Goal: Submit feedback/report problem: Submit feedback/report problem

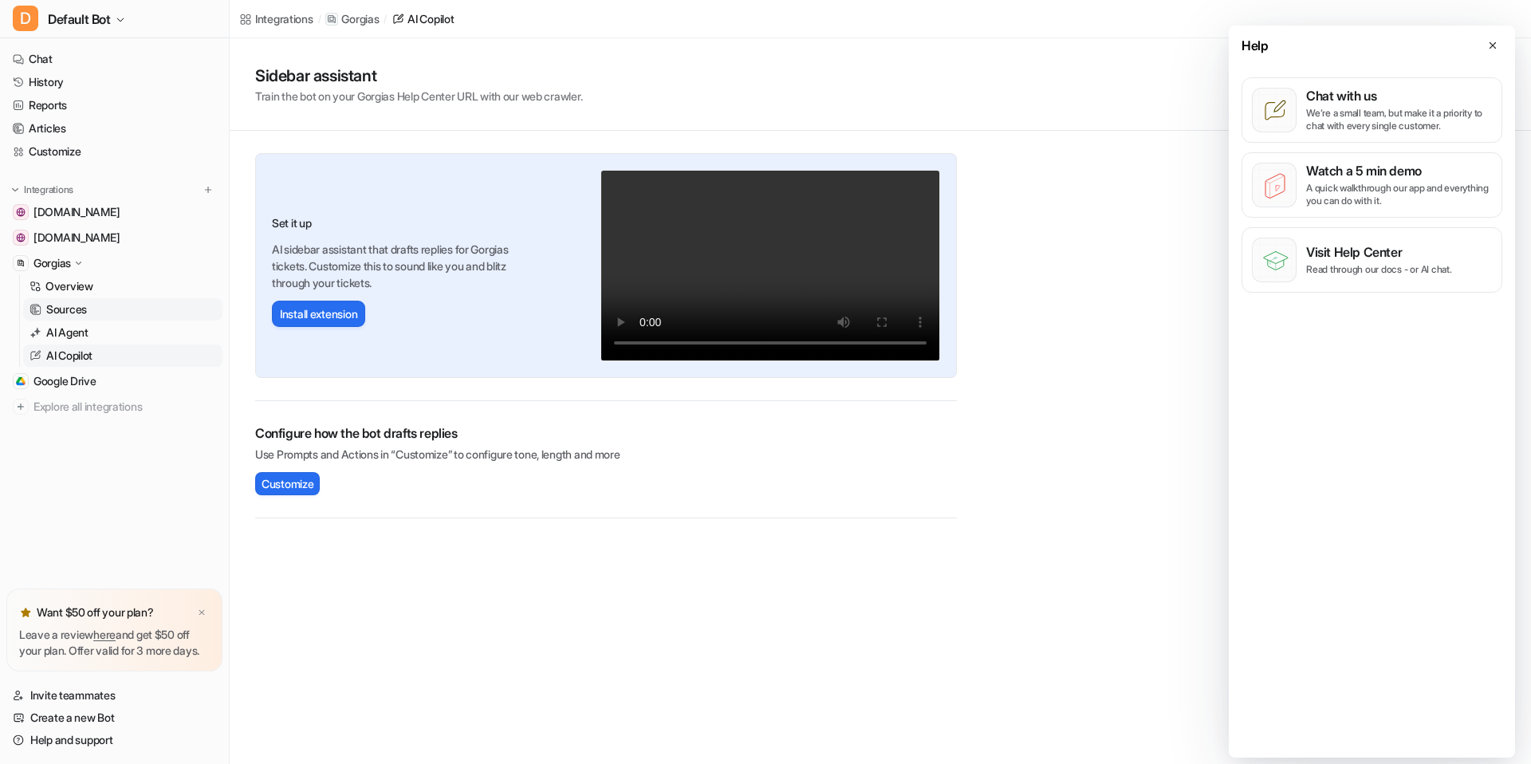
click at [106, 312] on link "Sources" at bounding box center [122, 309] width 199 height 22
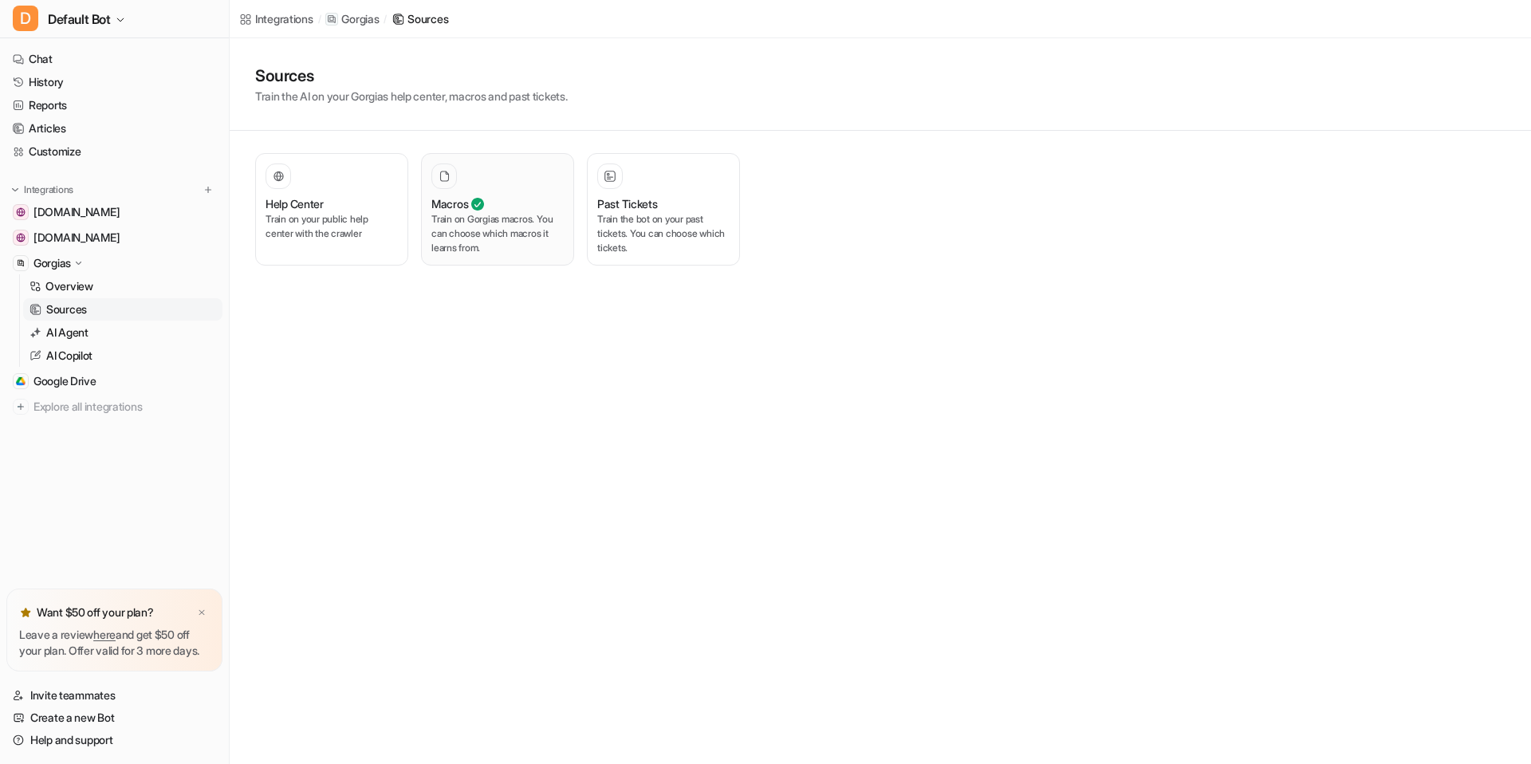
click at [507, 237] on p "Train on Gorgias macros. You can choose which macros it learns from." at bounding box center [497, 233] width 132 height 43
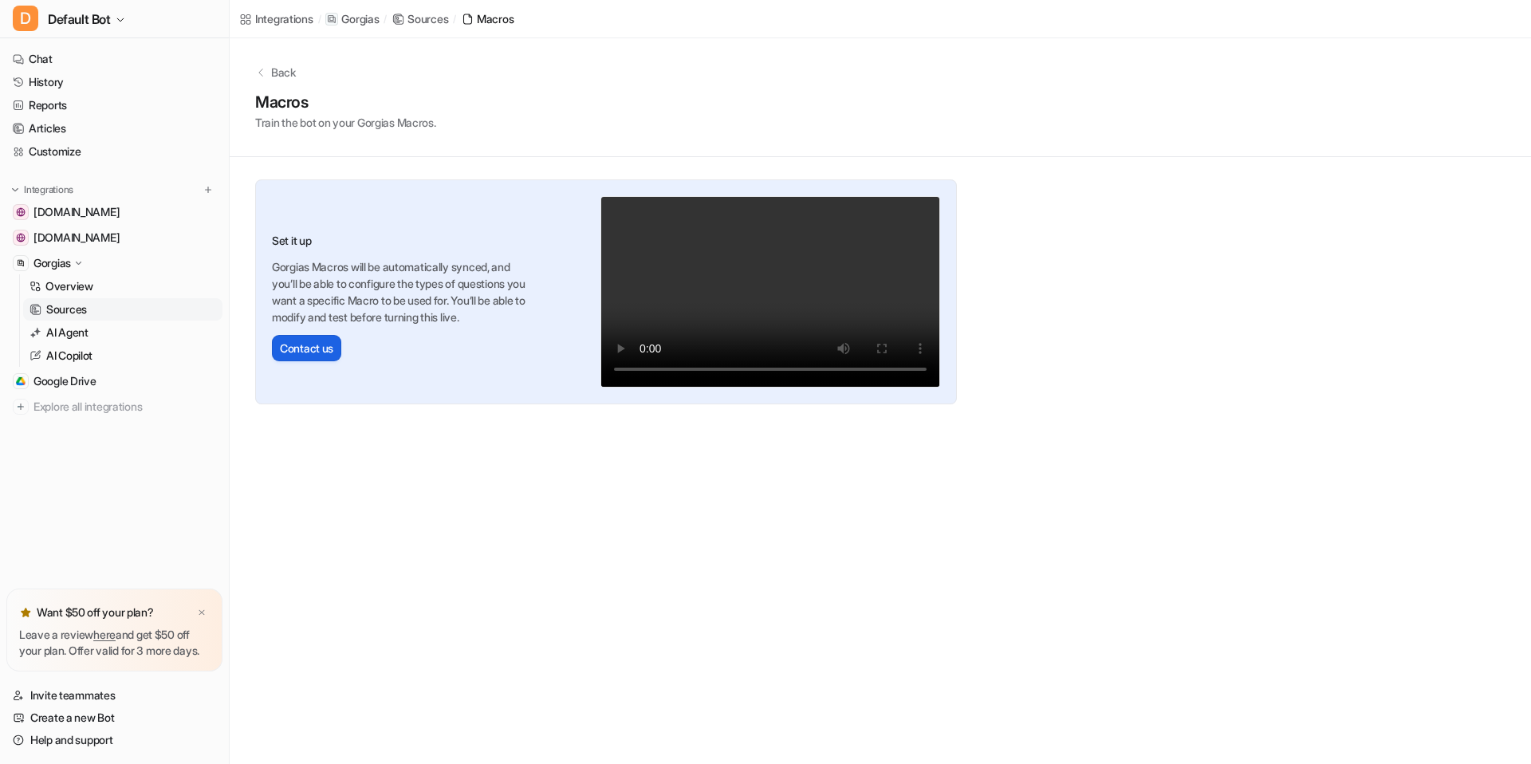
click at [284, 347] on button "Contact us" at bounding box center [306, 348] width 69 height 26
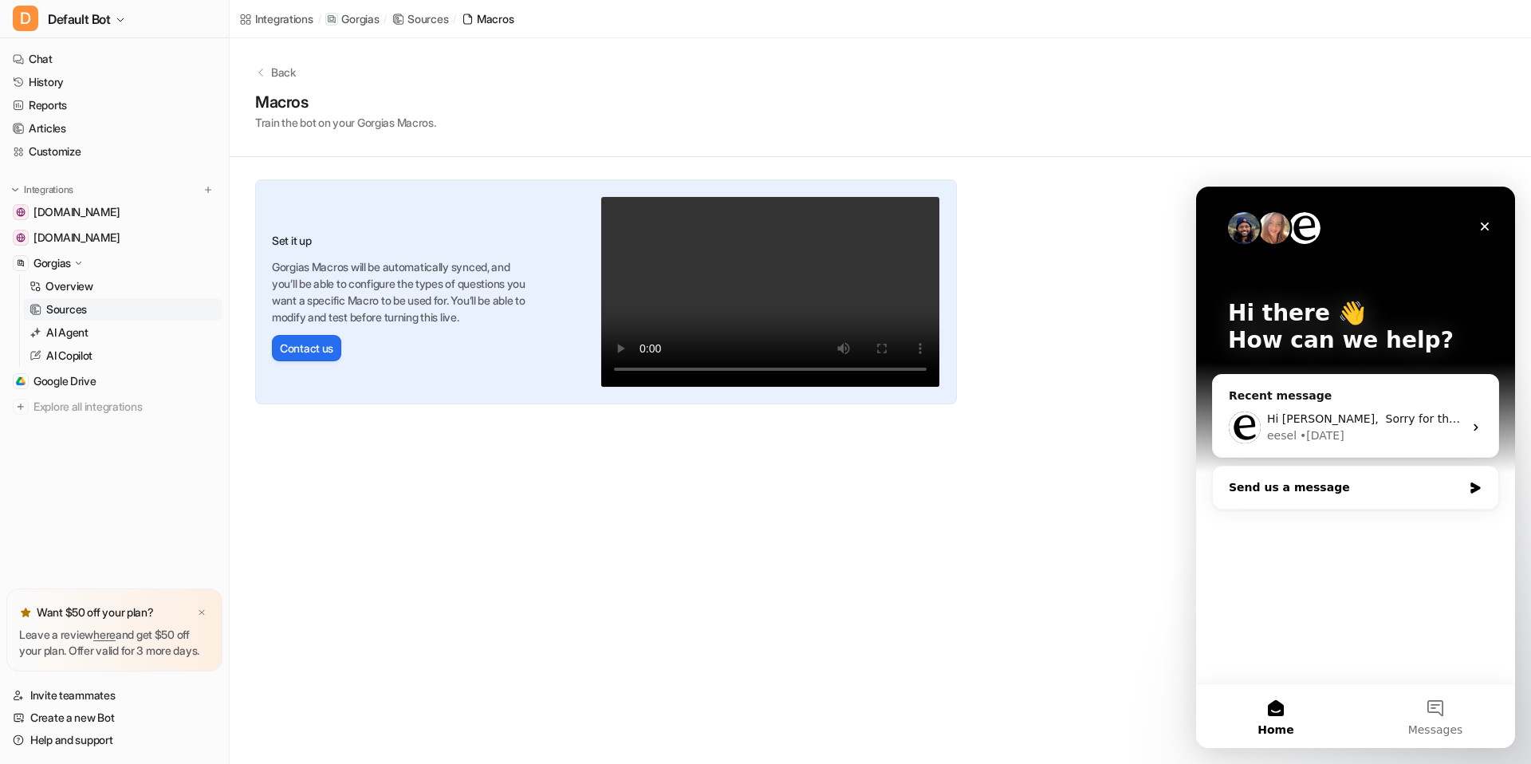
click at [1353, 490] on div "Send us a message" at bounding box center [1346, 487] width 234 height 17
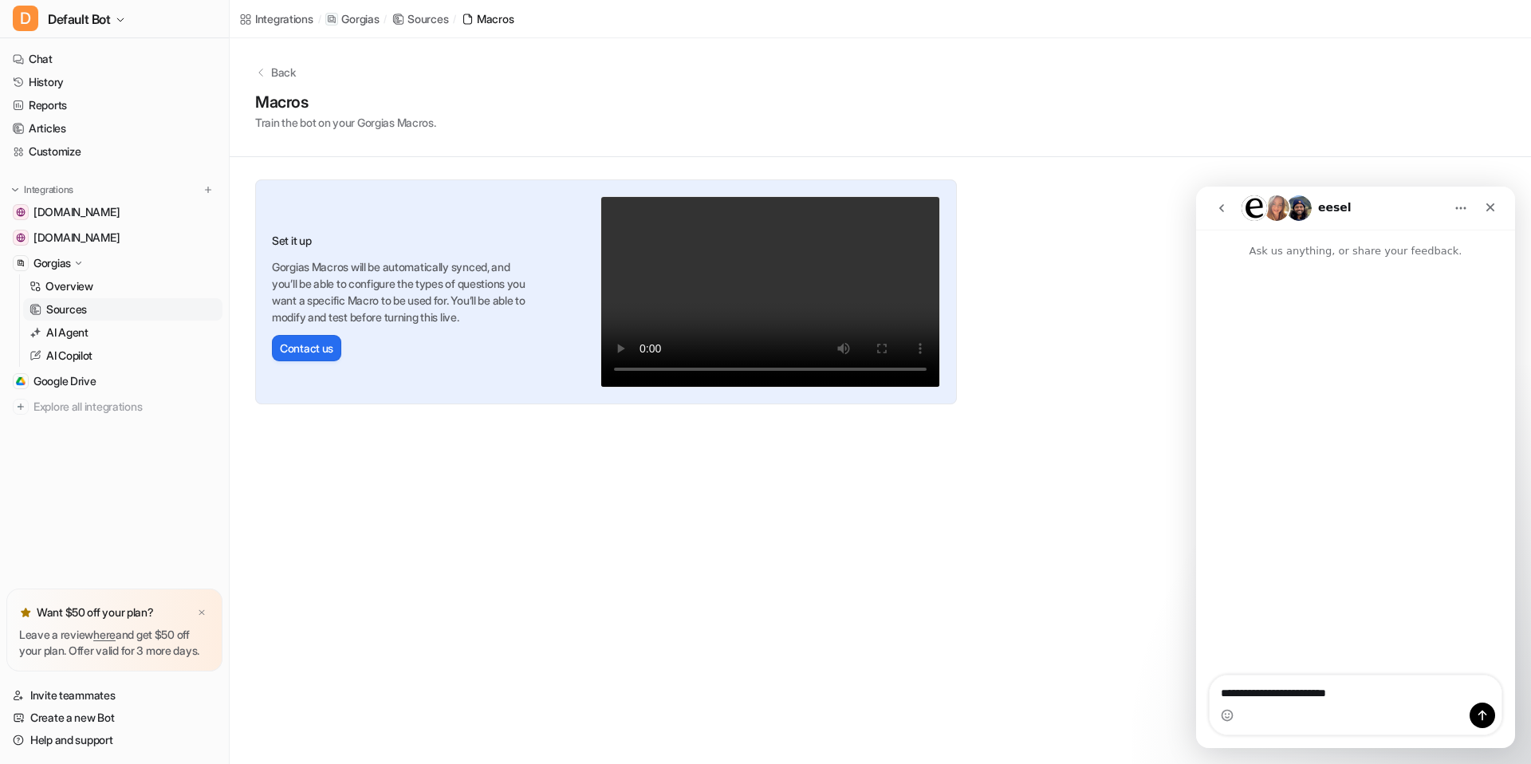
type textarea "**********"
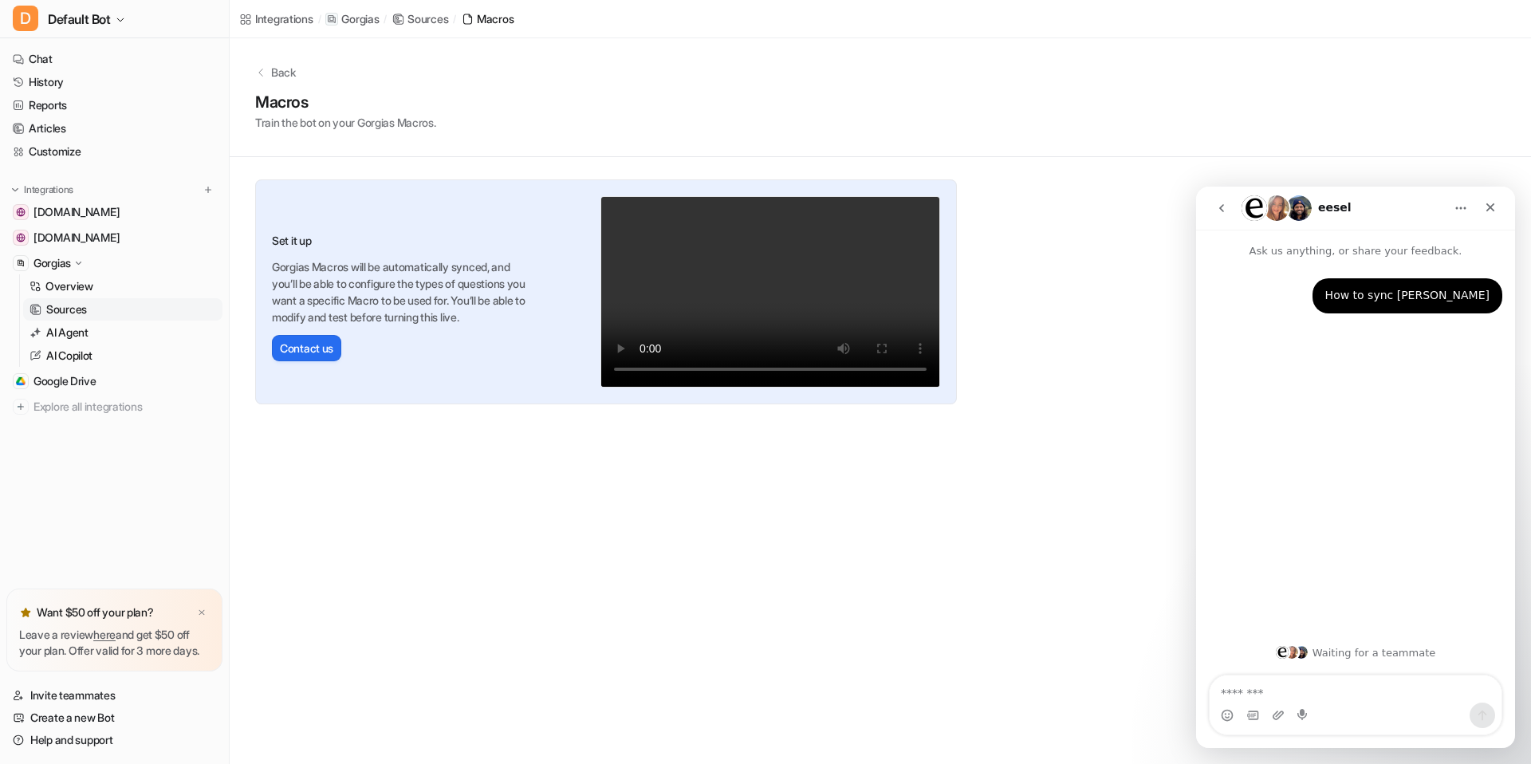
click at [1273, 212] on img "Intercom messenger" at bounding box center [1277, 208] width 26 height 26
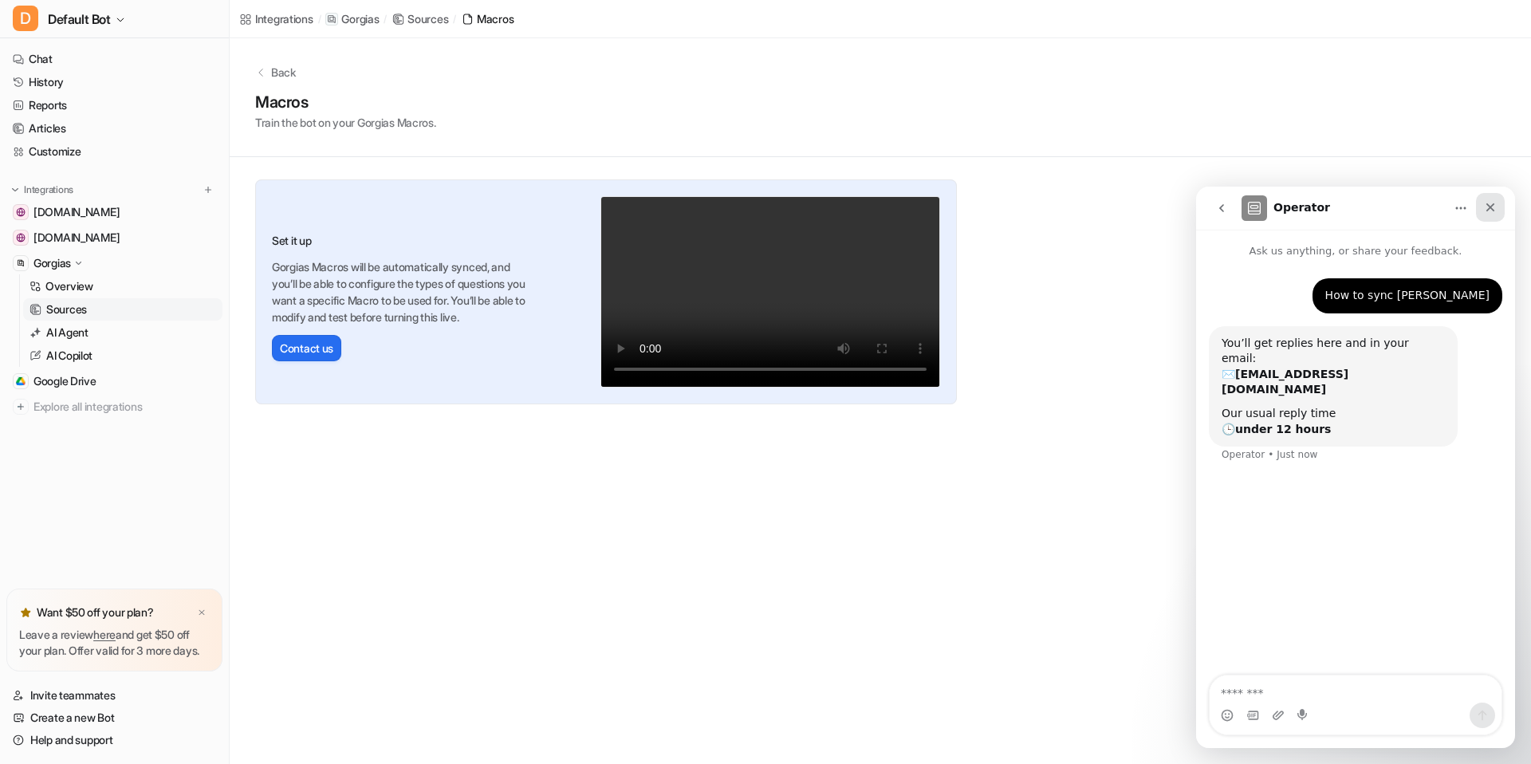
click at [1500, 206] on div "Close" at bounding box center [1490, 207] width 29 height 29
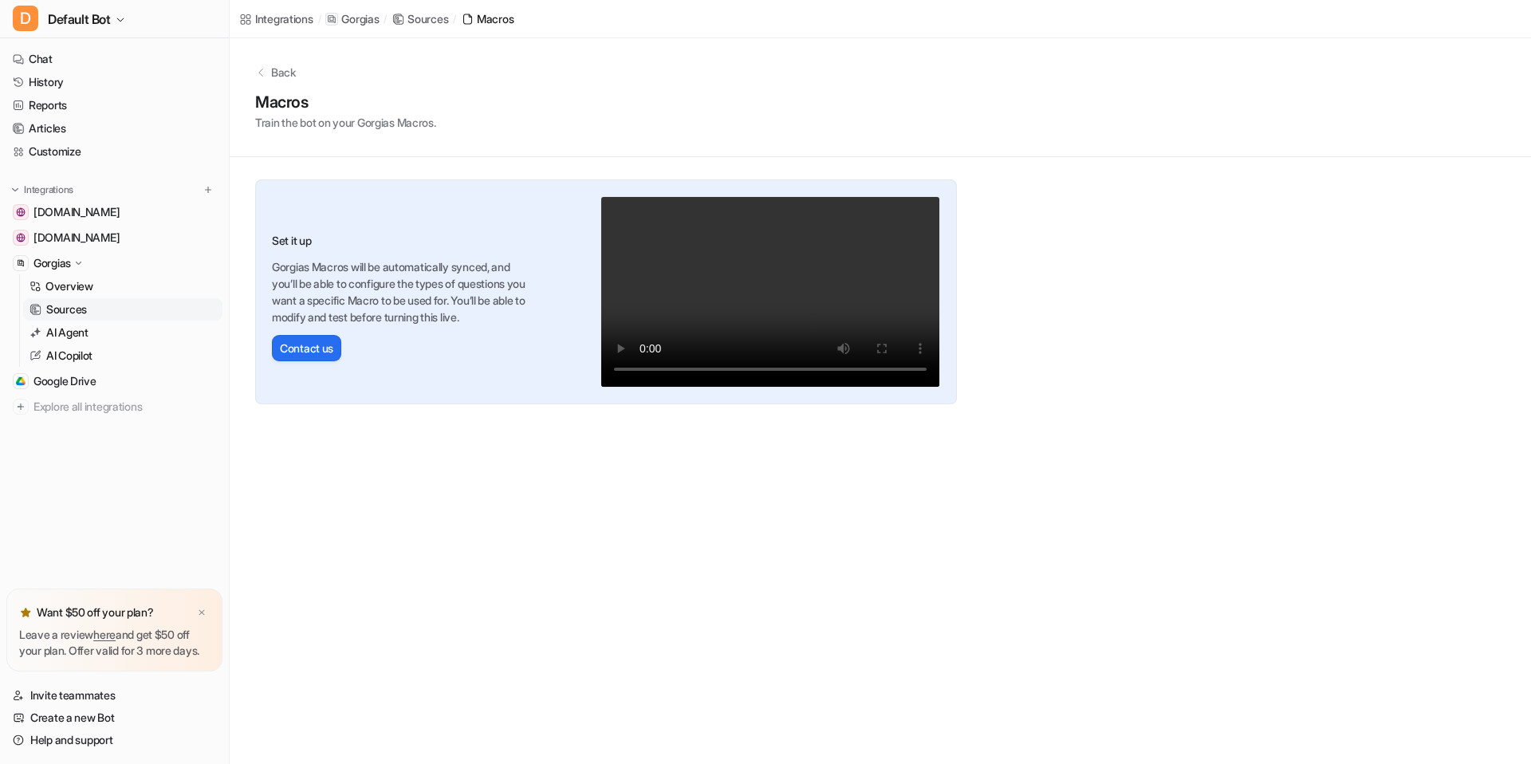
click at [269, 77] on div "Back" at bounding box center [880, 72] width 1250 height 17
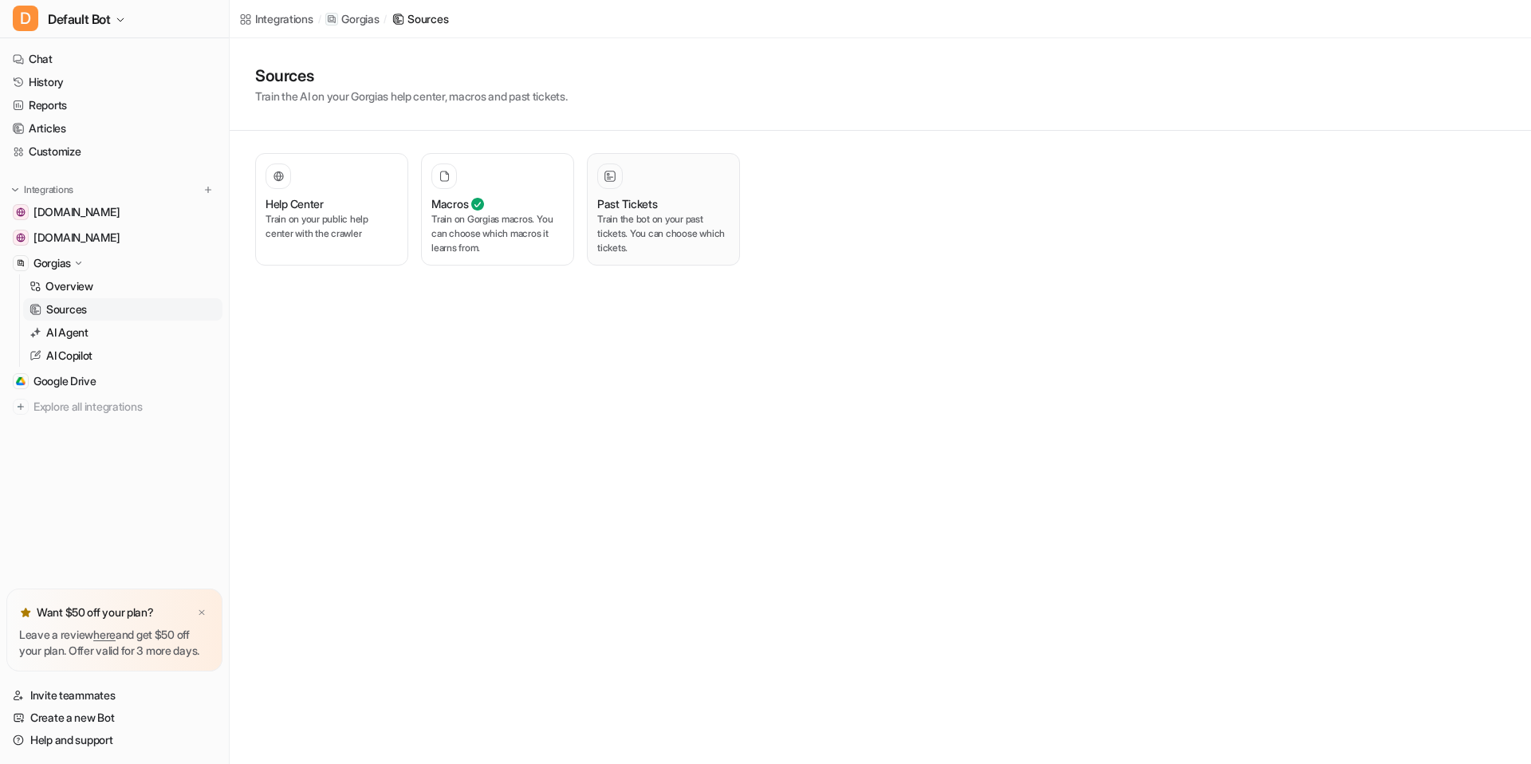
click at [626, 209] on h3 "Past Tickets" at bounding box center [627, 203] width 61 height 17
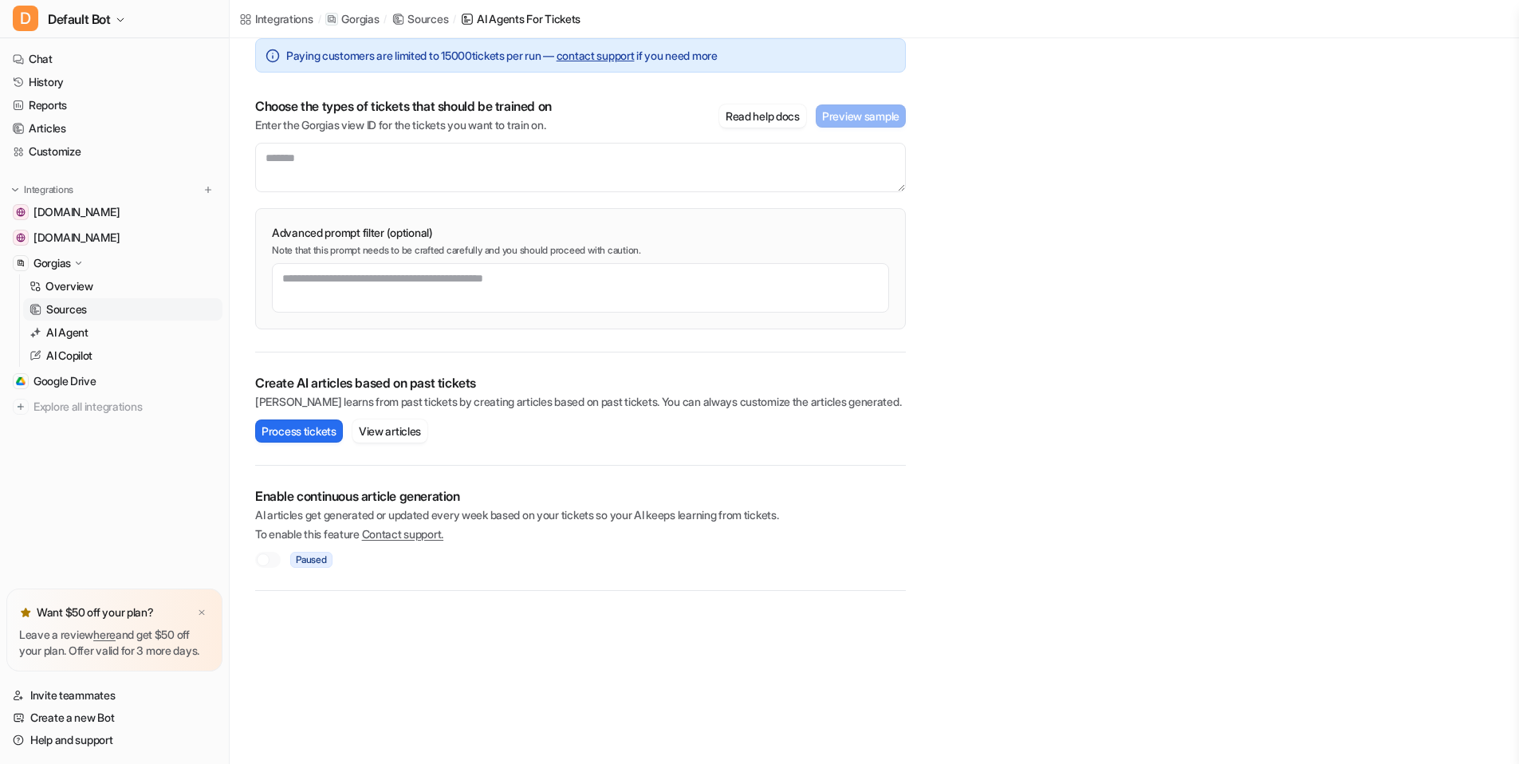
scroll to position [151, 0]
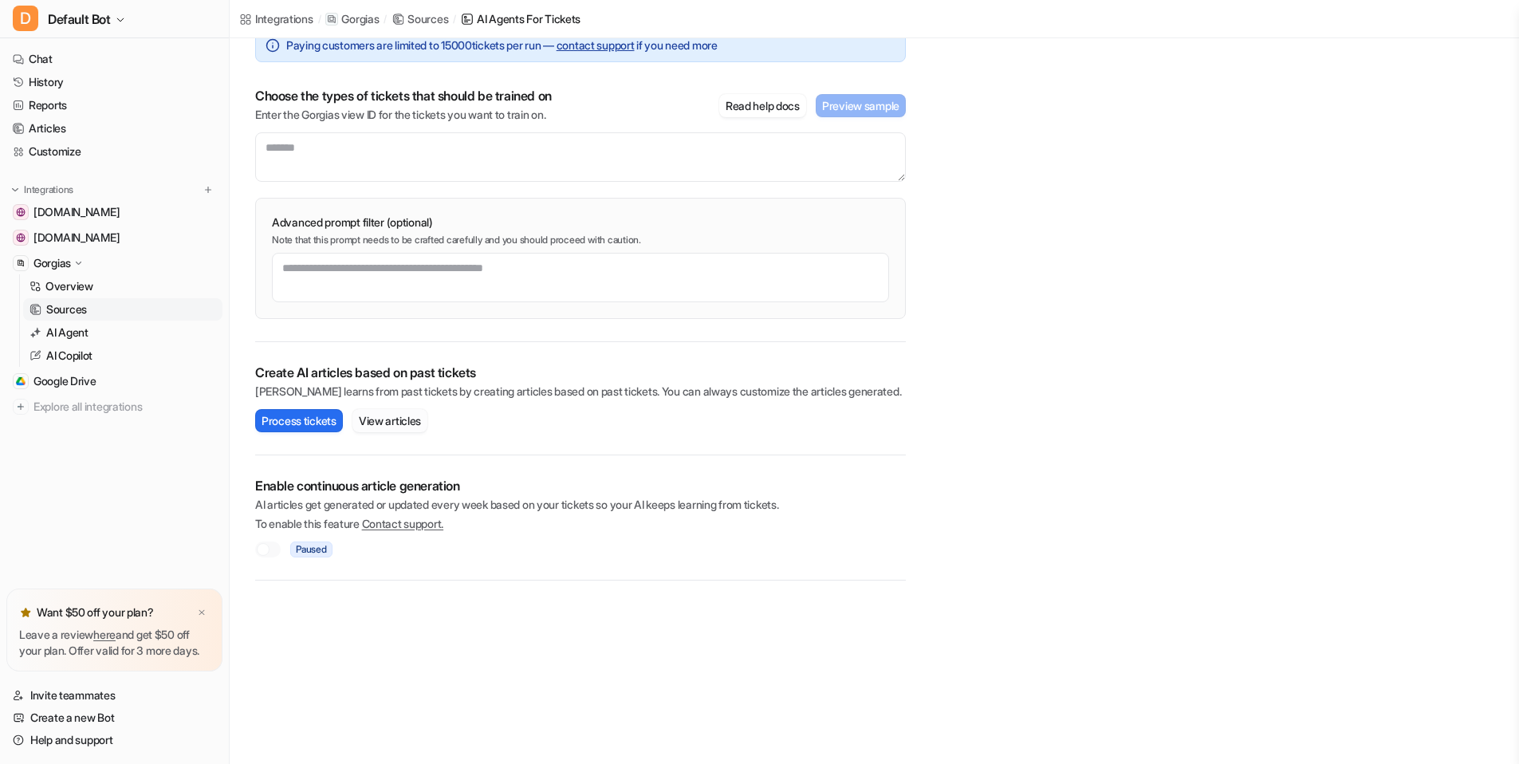
click at [412, 419] on button "View articles" at bounding box center [389, 420] width 75 height 23
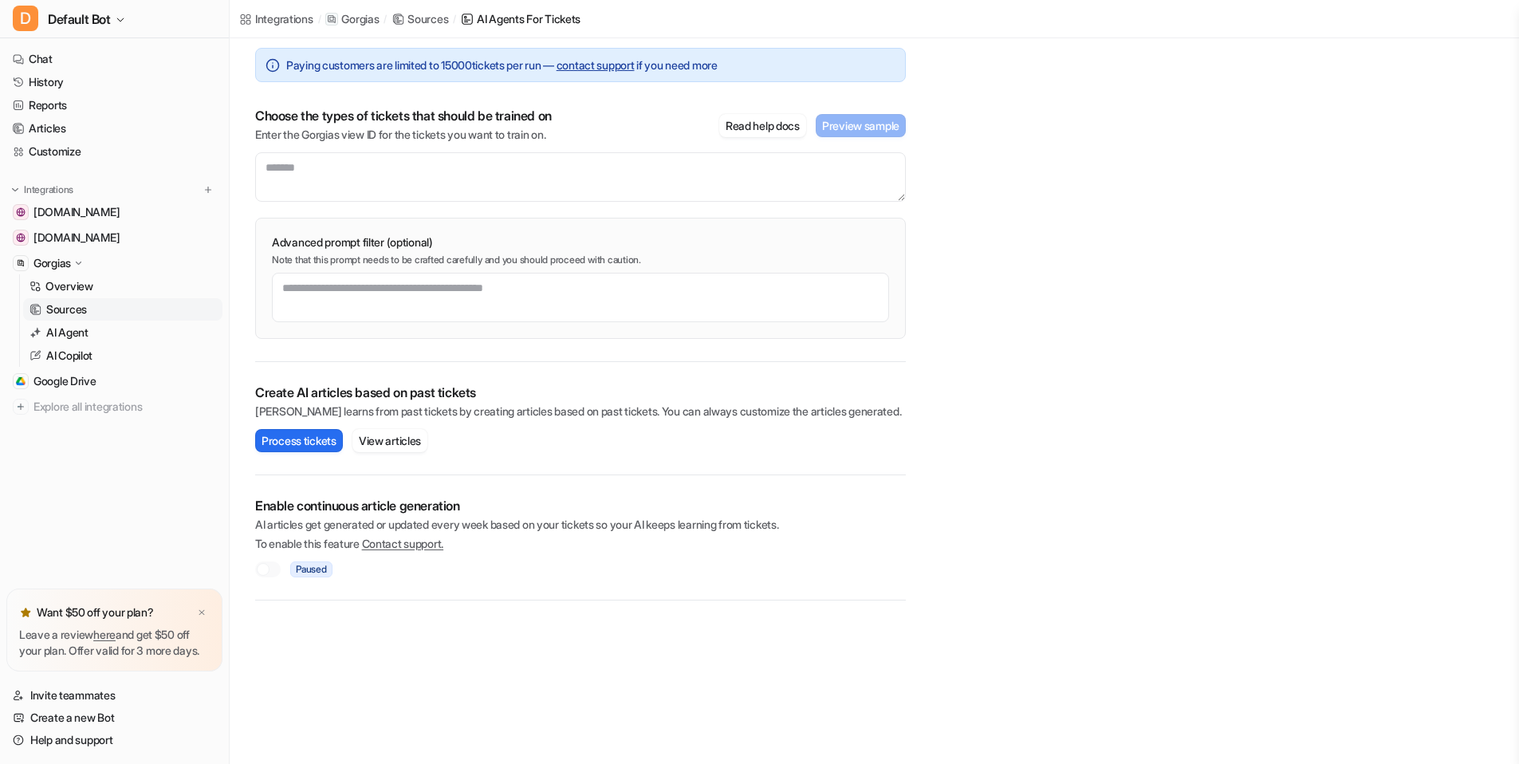
scroll to position [121, 0]
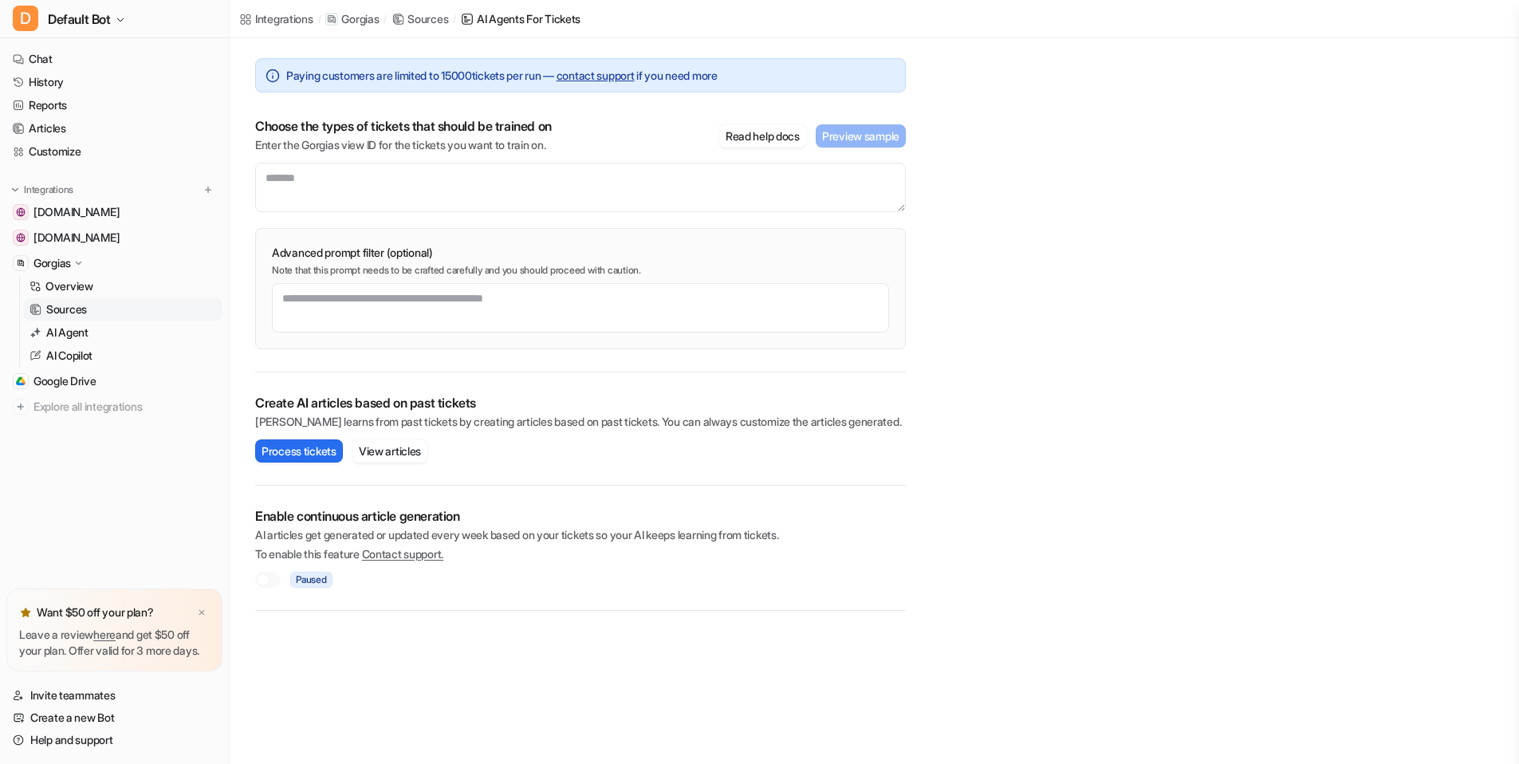
click at [266, 577] on div at bounding box center [263, 579] width 13 height 13
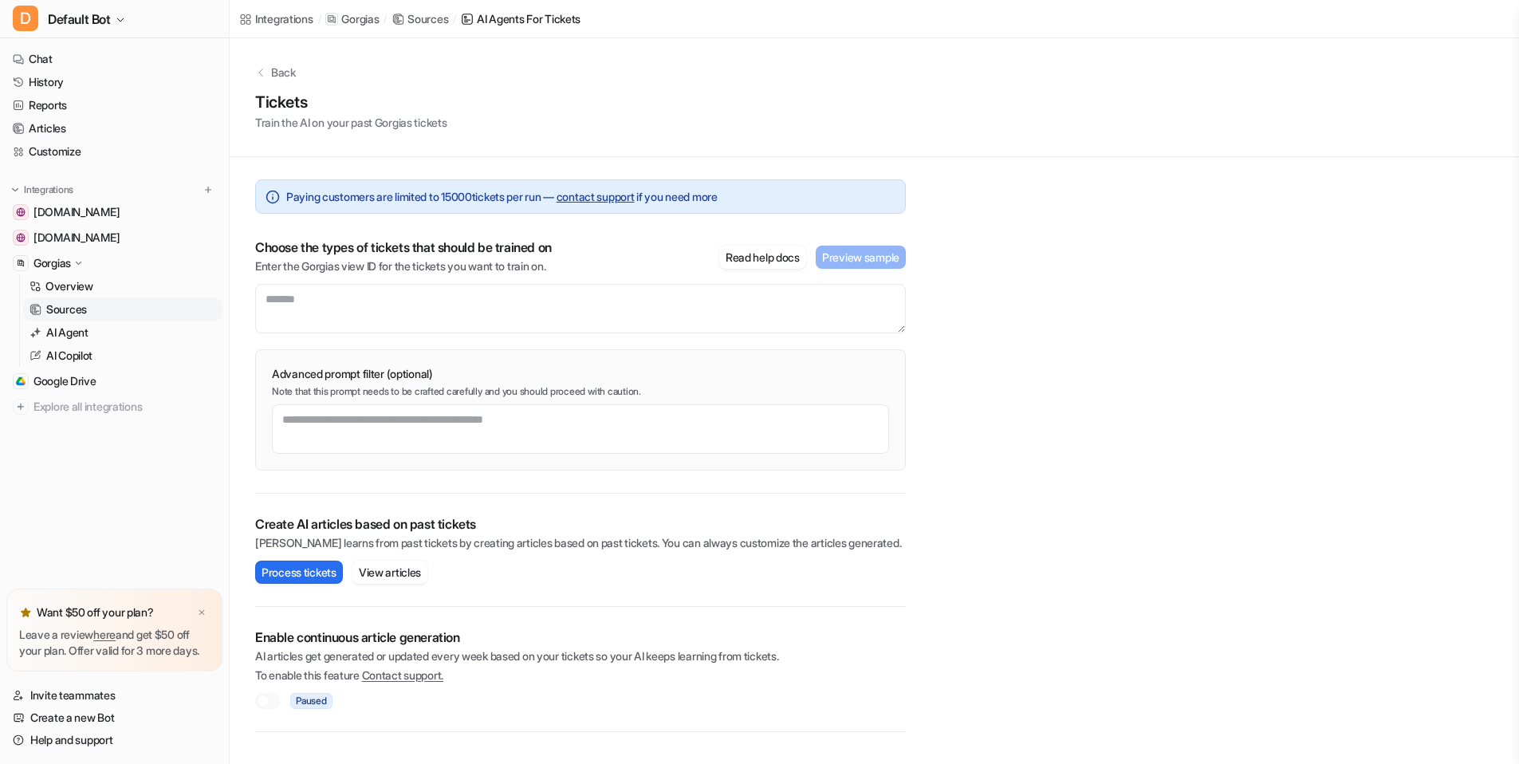
click at [288, 62] on div "Back Tickets Train the AI on your past Gorgias tickets" at bounding box center [874, 97] width 1289 height 119
click at [276, 71] on p "Back" at bounding box center [283, 72] width 25 height 17
